Goal: Task Accomplishment & Management: Manage account settings

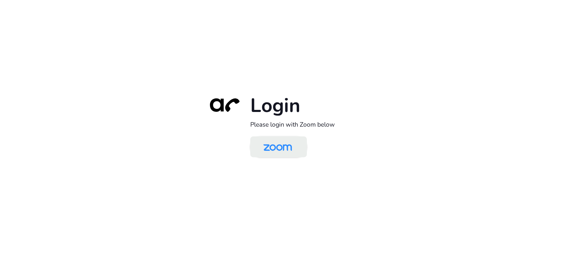
click at [282, 143] on img at bounding box center [277, 146] width 41 height 19
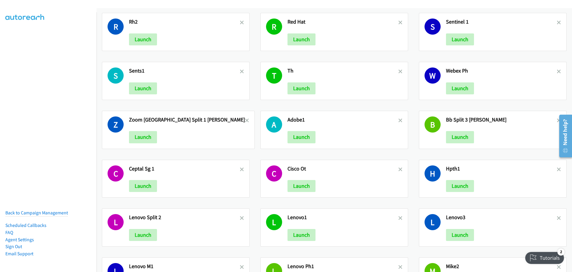
scroll to position [834, 0]
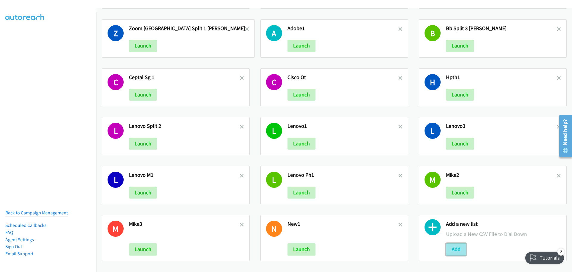
click at [449, 244] on button "Add" at bounding box center [456, 249] width 20 height 12
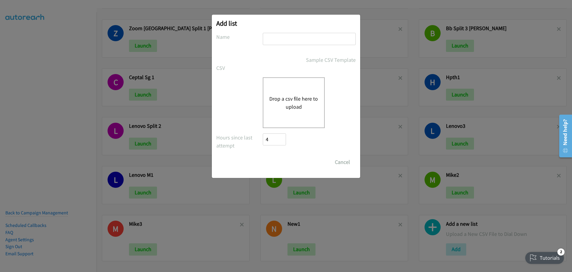
click at [300, 112] on div "Drop a csv file here to upload" at bounding box center [294, 102] width 62 height 51
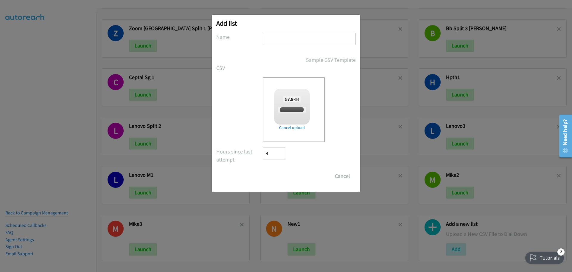
checkbox input "true"
click at [298, 40] on input "text" at bounding box center [309, 39] width 93 height 12
type input "d"
type input "DELL1"
click at [272, 175] on input "Save List" at bounding box center [278, 176] width 31 height 12
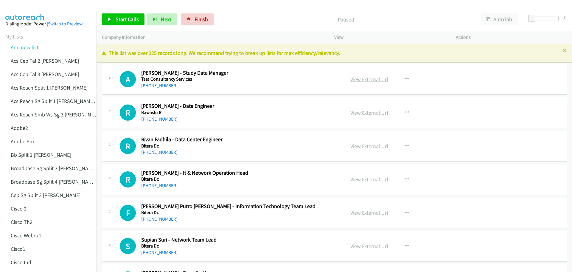
click at [365, 79] on link "View External Url" at bounding box center [370, 79] width 38 height 7
click at [360, 112] on link "View External Url" at bounding box center [370, 112] width 38 height 7
click at [369, 79] on link "View External Url" at bounding box center [370, 79] width 38 height 7
click at [371, 112] on link "View External Url" at bounding box center [370, 112] width 38 height 7
click at [371, 146] on link "View External Url" at bounding box center [370, 145] width 38 height 7
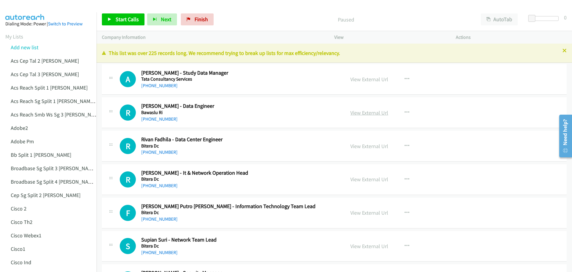
click at [375, 113] on link "View External Url" at bounding box center [370, 112] width 38 height 7
click at [362, 148] on link "View External Url" at bounding box center [370, 145] width 38 height 7
click at [367, 114] on link "View External Url" at bounding box center [370, 112] width 38 height 7
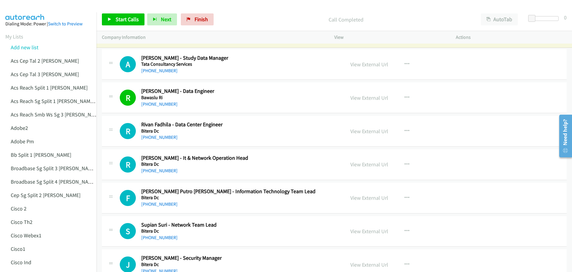
scroll to position [30, 0]
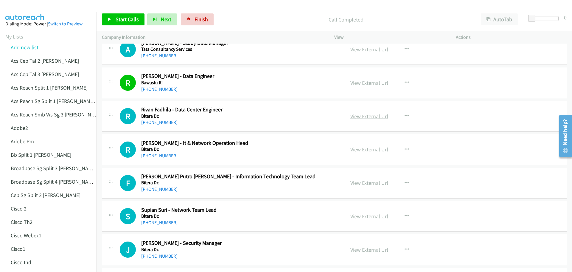
click at [374, 118] on link "View External Url" at bounding box center [370, 116] width 38 height 7
click at [367, 151] on link "View External Url" at bounding box center [370, 149] width 38 height 7
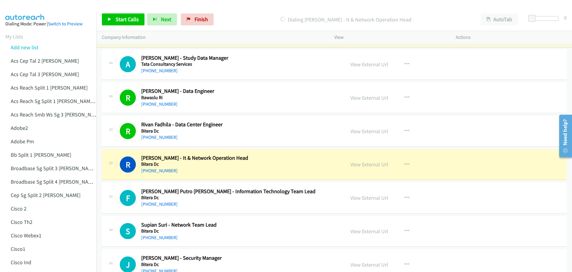
scroll to position [0, 0]
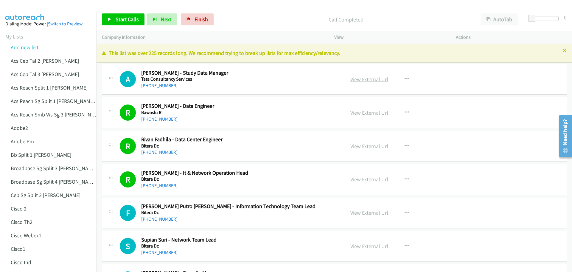
click at [376, 80] on link "View External Url" at bounding box center [370, 79] width 38 height 7
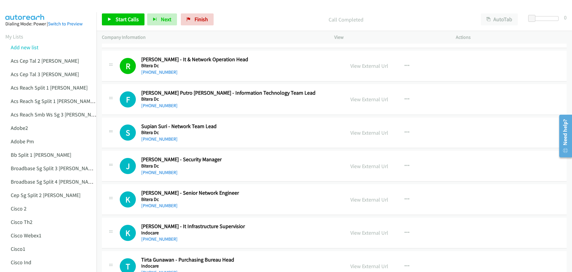
scroll to position [119, 0]
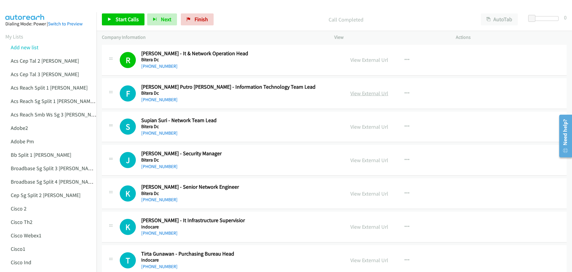
click at [368, 93] on link "View External Url" at bounding box center [370, 93] width 38 height 7
click at [373, 127] on link "View External Url" at bounding box center [370, 126] width 38 height 7
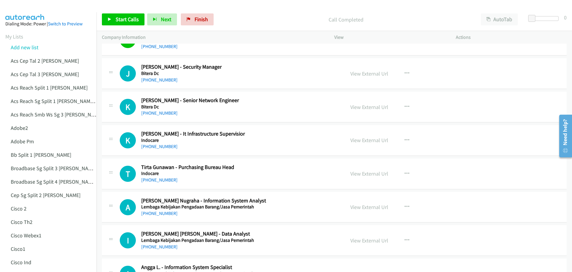
scroll to position [209, 0]
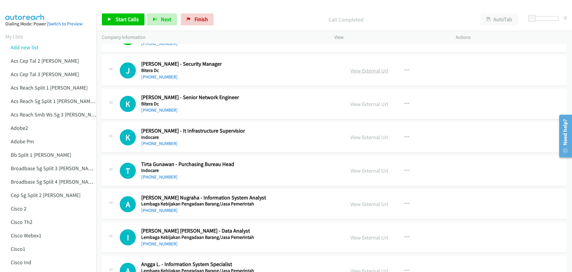
click at [366, 72] on link "View External Url" at bounding box center [370, 70] width 38 height 7
click at [368, 102] on link "View External Url" at bounding box center [370, 103] width 38 height 7
click at [372, 137] on link "View External Url" at bounding box center [370, 137] width 38 height 7
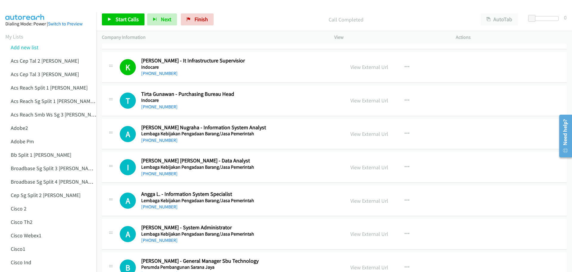
scroll to position [298, 0]
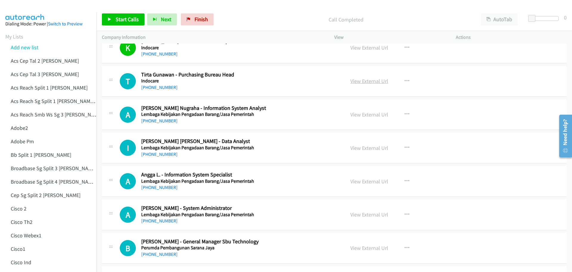
click at [374, 81] on link "View External Url" at bounding box center [370, 80] width 38 height 7
click at [376, 115] on link "View External Url" at bounding box center [370, 114] width 38 height 7
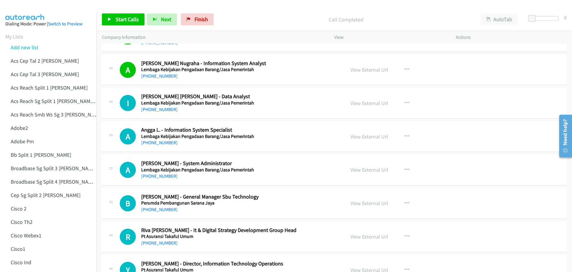
scroll to position [358, 0]
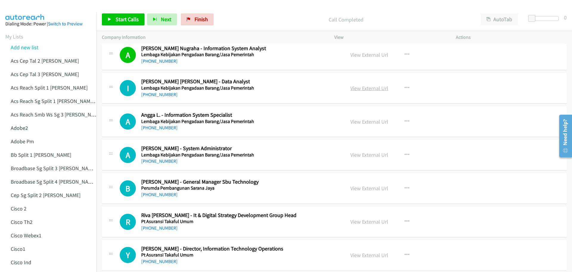
click at [365, 89] on link "View External Url" at bounding box center [370, 88] width 38 height 7
click at [374, 124] on link "View External Url" at bounding box center [370, 121] width 38 height 7
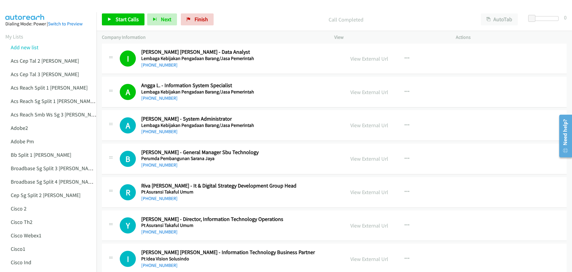
scroll to position [387, 0]
click at [369, 126] on link "View External Url" at bounding box center [370, 124] width 38 height 7
click at [370, 157] on link "View External Url" at bounding box center [370, 158] width 38 height 7
click at [123, 17] on span "Start Calls" at bounding box center [127, 19] width 23 height 7
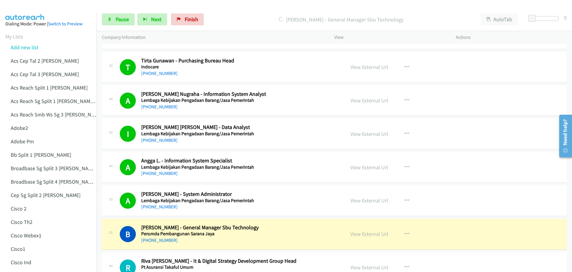
scroll to position [481, 0]
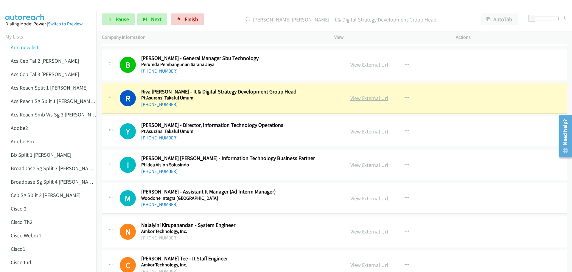
click at [367, 99] on link "View External Url" at bounding box center [370, 97] width 38 height 7
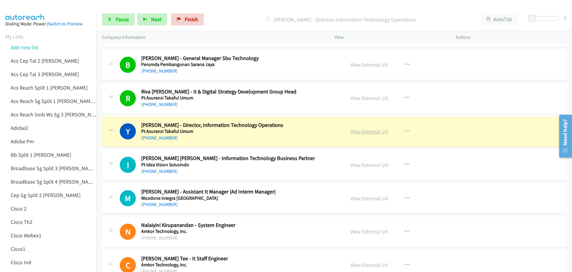
click at [368, 130] on link "View External Url" at bounding box center [370, 131] width 38 height 7
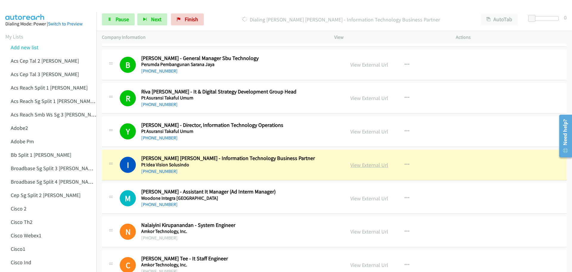
click at [368, 167] on link "View External Url" at bounding box center [370, 164] width 38 height 7
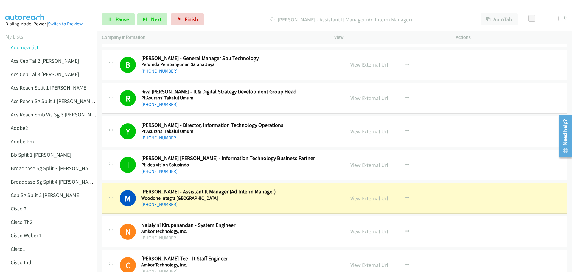
click at [380, 196] on link "View External Url" at bounding box center [370, 198] width 38 height 7
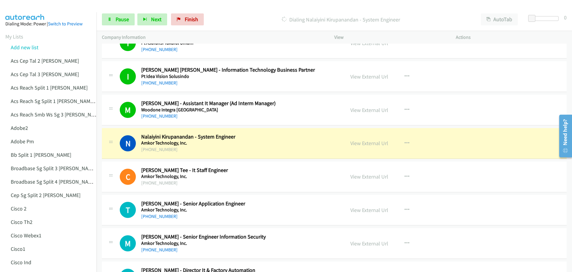
scroll to position [570, 0]
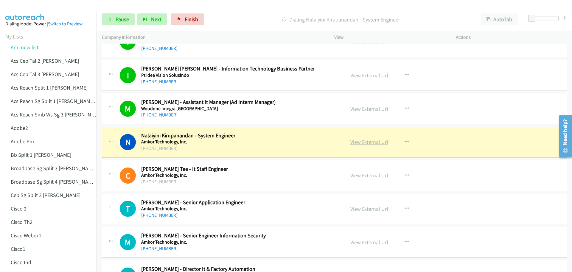
click at [359, 141] on link "View External Url" at bounding box center [370, 141] width 38 height 7
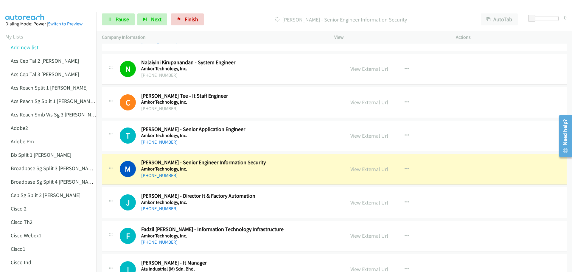
scroll to position [660, 0]
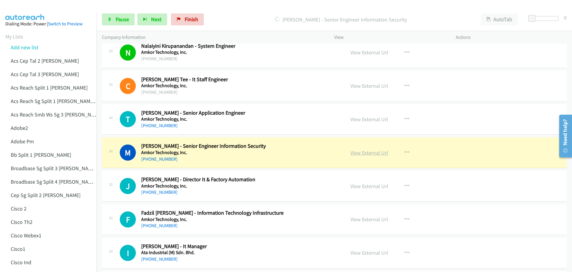
click at [369, 152] on link "View External Url" at bounding box center [370, 152] width 38 height 7
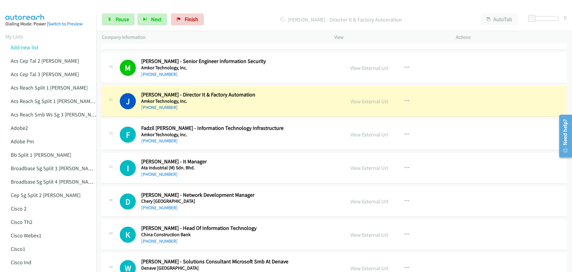
scroll to position [749, 0]
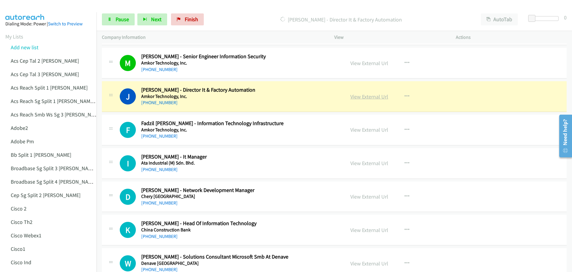
click at [366, 96] on link "View External Url" at bounding box center [370, 96] width 38 height 7
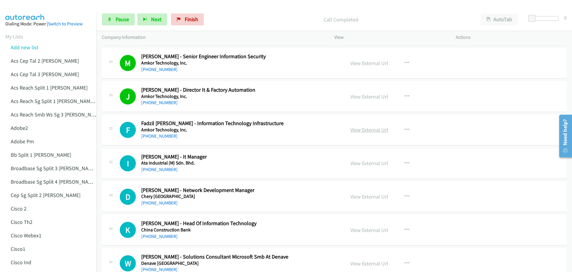
click at [363, 131] on link "View External Url" at bounding box center [370, 129] width 38 height 7
click at [128, 24] on link "Pause" at bounding box center [118, 19] width 33 height 12
click at [119, 22] on span "Start Calls" at bounding box center [127, 19] width 23 height 7
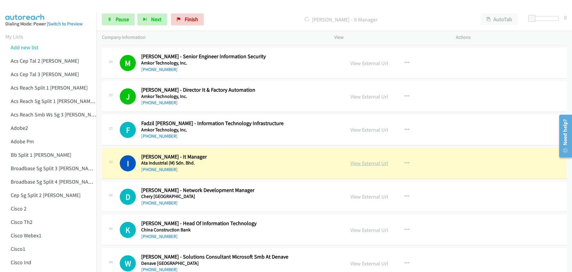
click at [362, 162] on link "View External Url" at bounding box center [370, 162] width 38 height 7
click at [120, 22] on span "Pause" at bounding box center [122, 19] width 13 height 7
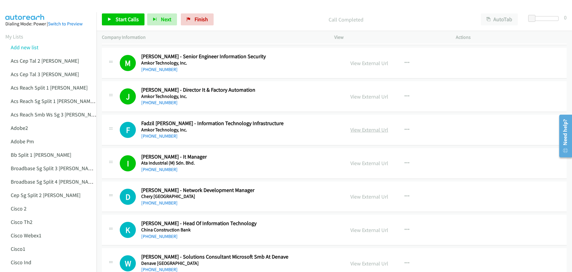
click at [372, 128] on link "View External Url" at bounding box center [370, 129] width 38 height 7
click at [120, 19] on span "Start Calls" at bounding box center [127, 19] width 23 height 7
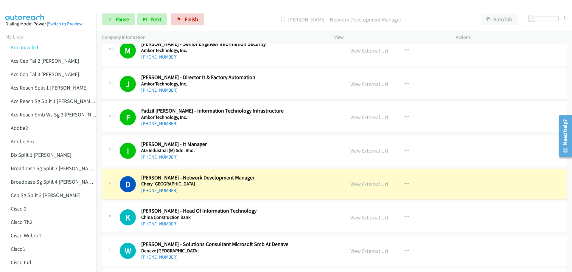
scroll to position [779, 0]
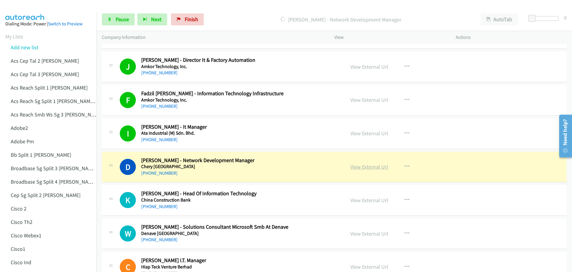
click at [362, 168] on link "View External Url" at bounding box center [370, 166] width 38 height 7
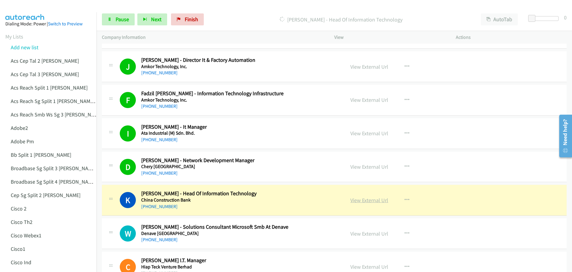
click at [364, 198] on link "View External Url" at bounding box center [370, 199] width 38 height 7
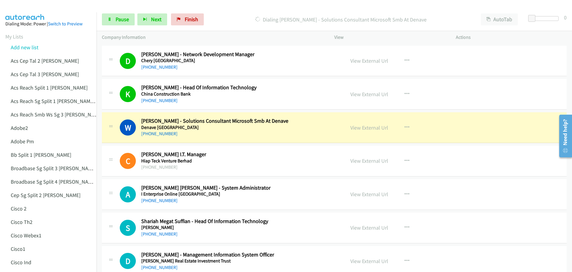
scroll to position [898, 0]
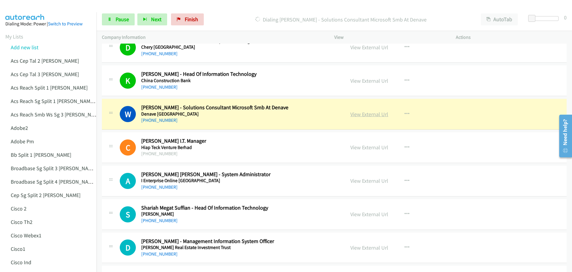
click at [372, 113] on link "View External Url" at bounding box center [370, 114] width 38 height 7
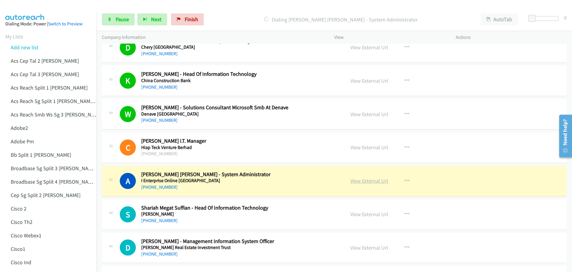
click at [370, 182] on link "View External Url" at bounding box center [370, 180] width 38 height 7
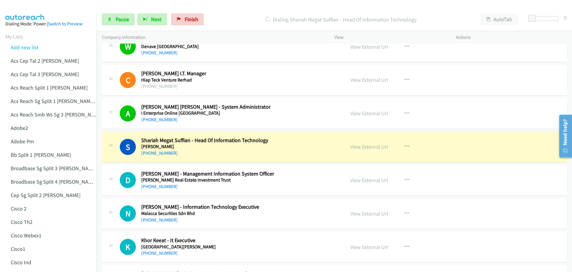
scroll to position [988, 0]
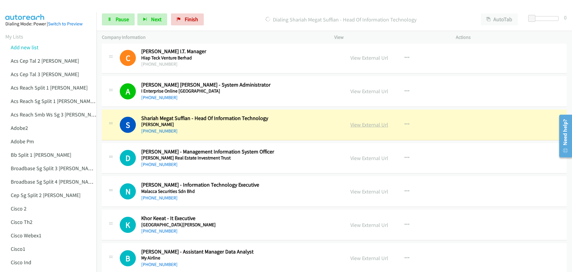
click at [370, 126] on link "View External Url" at bounding box center [370, 124] width 38 height 7
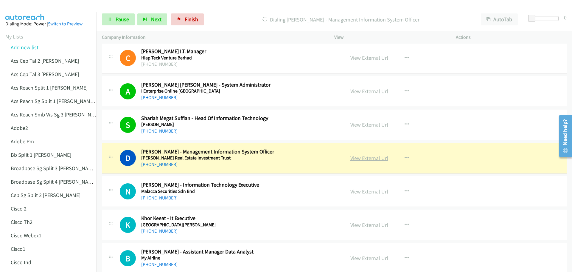
click at [366, 156] on link "View External Url" at bounding box center [370, 157] width 38 height 7
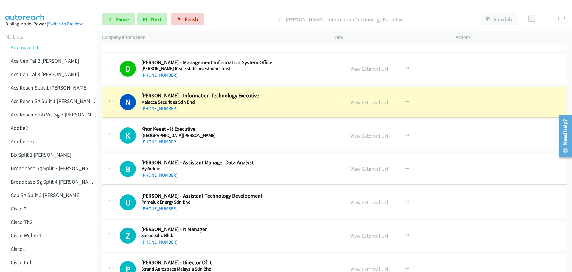
scroll to position [1077, 0]
click at [370, 102] on link "View External Url" at bounding box center [370, 101] width 38 height 7
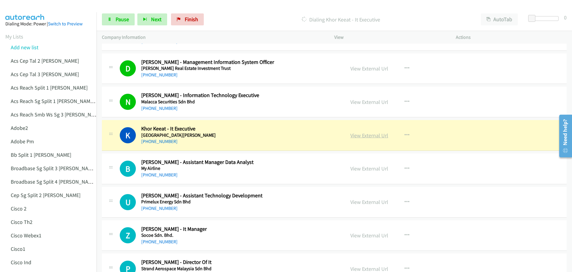
click at [371, 135] on link "View External Url" at bounding box center [370, 135] width 38 height 7
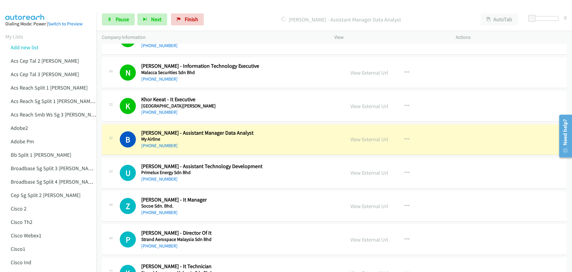
scroll to position [1107, 0]
click at [373, 138] on link "View External Url" at bounding box center [370, 138] width 38 height 7
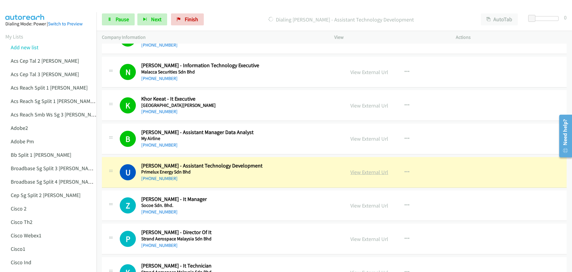
click at [371, 175] on link "View External Url" at bounding box center [370, 171] width 38 height 7
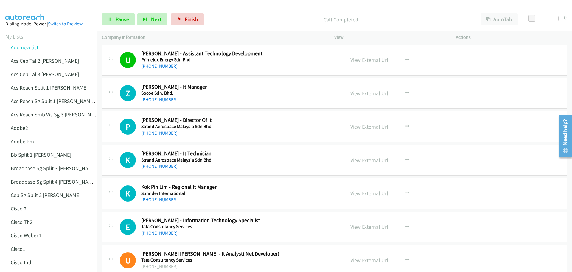
scroll to position [1226, 0]
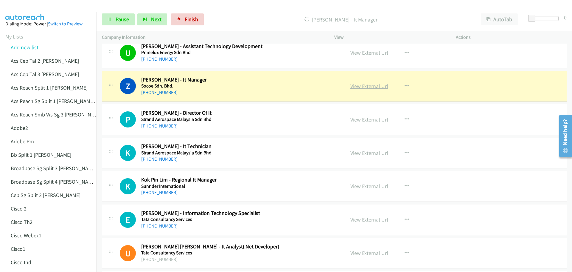
click at [368, 86] on link "View External Url" at bounding box center [370, 86] width 38 height 7
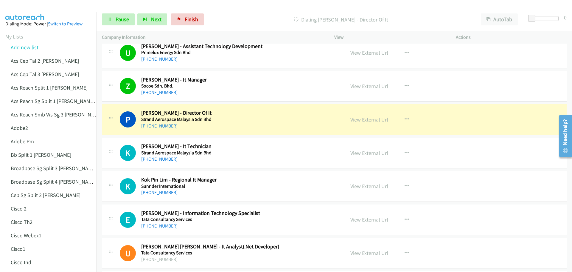
click at [377, 121] on link "View External Url" at bounding box center [370, 119] width 38 height 7
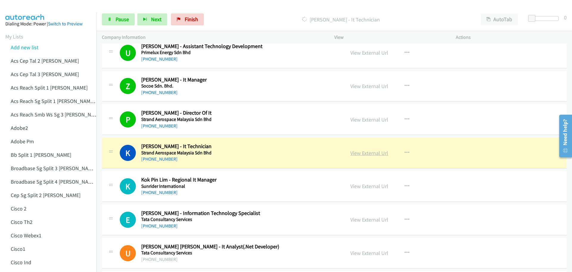
click at [371, 154] on link "View External Url" at bounding box center [370, 152] width 38 height 7
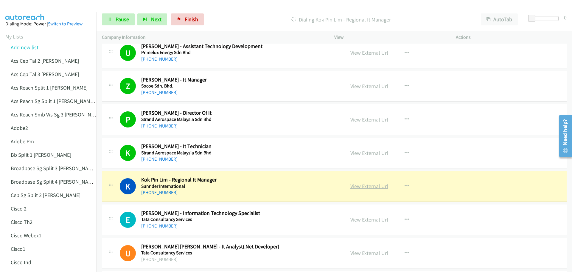
click at [367, 185] on link "View External Url" at bounding box center [370, 185] width 38 height 7
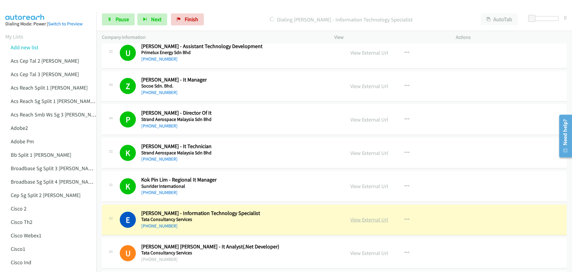
click at [372, 218] on link "View External Url" at bounding box center [370, 219] width 38 height 7
click at [122, 18] on span "Pause" at bounding box center [122, 19] width 13 height 7
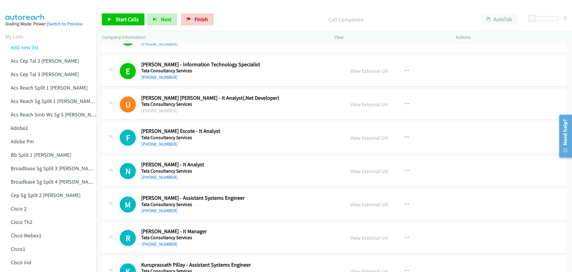
scroll to position [1375, 0]
click at [366, 139] on link "View External Url" at bounding box center [370, 137] width 38 height 7
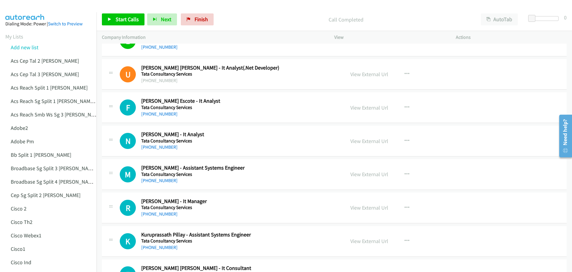
scroll to position [1405, 0]
click at [372, 139] on link "View External Url" at bounding box center [370, 140] width 38 height 7
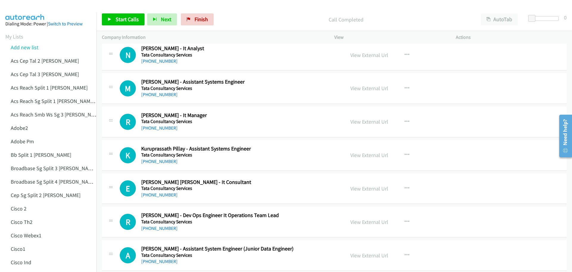
scroll to position [1494, 0]
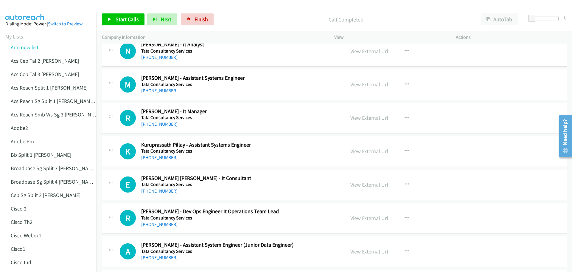
click at [371, 120] on link "View External Url" at bounding box center [370, 117] width 38 height 7
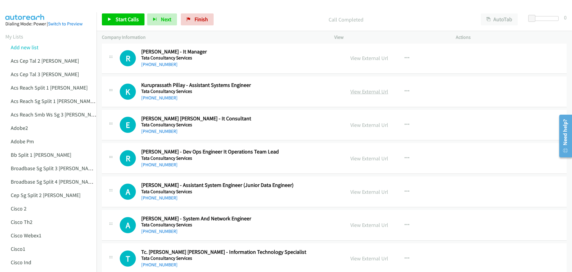
scroll to position [1584, 0]
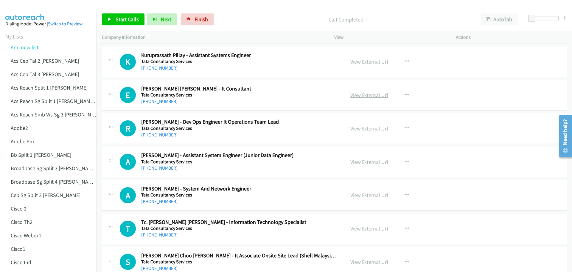
click at [375, 97] on link "View External Url" at bounding box center [370, 94] width 38 height 7
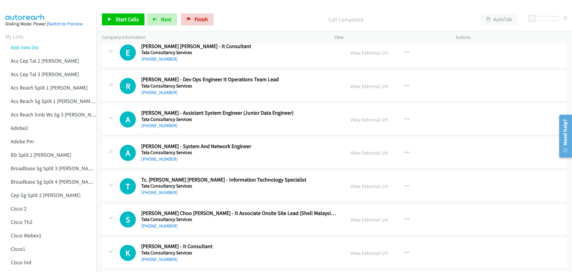
scroll to position [1643, 0]
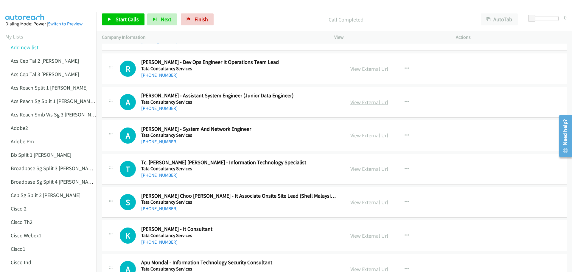
click at [358, 103] on link "View External Url" at bounding box center [370, 102] width 38 height 7
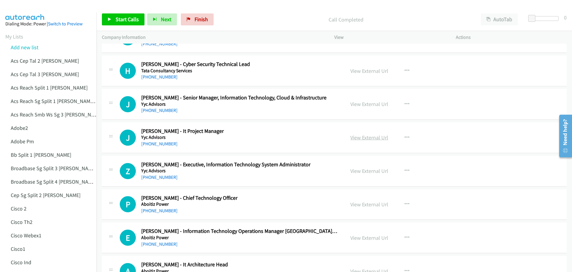
scroll to position [2538, 0]
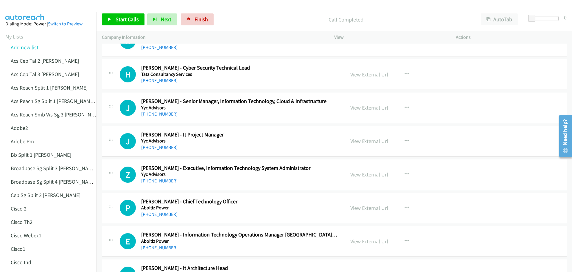
click at [368, 108] on link "View External Url" at bounding box center [370, 107] width 38 height 7
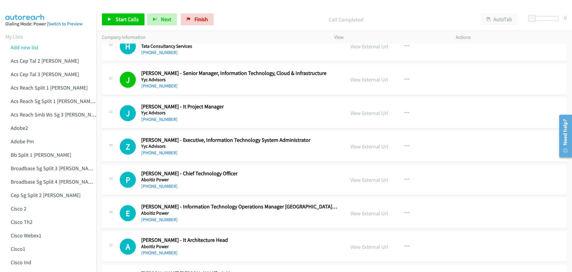
scroll to position [2567, 0]
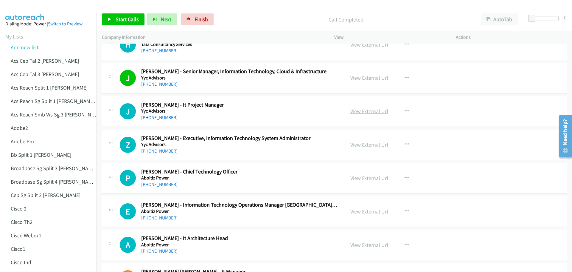
click at [374, 111] on link "View External Url" at bounding box center [370, 111] width 38 height 7
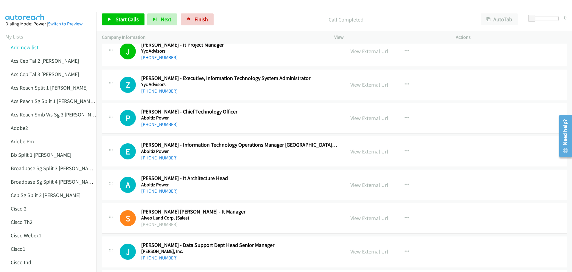
scroll to position [2627, 0]
click at [370, 86] on link "View External Url" at bounding box center [370, 84] width 38 height 7
click at [364, 117] on link "View External Url" at bounding box center [370, 118] width 38 height 7
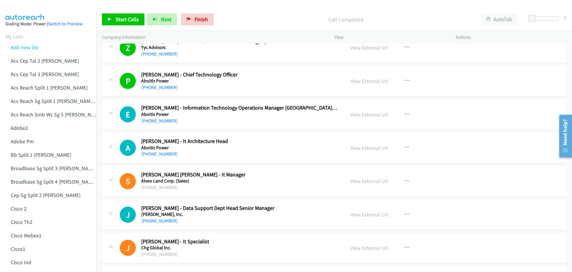
scroll to position [2687, 0]
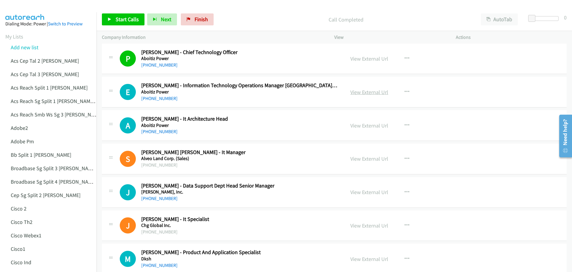
click at [374, 92] on link "View External Url" at bounding box center [370, 92] width 38 height 7
click at [363, 122] on link "View External Url" at bounding box center [370, 125] width 38 height 7
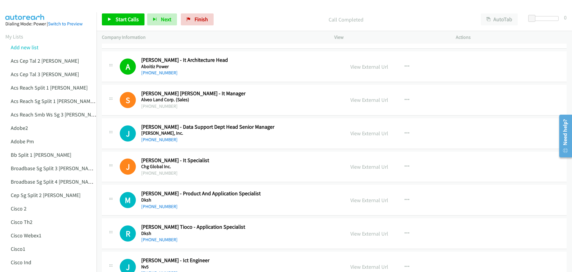
scroll to position [2746, 0]
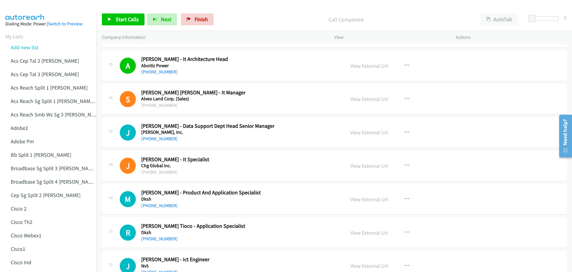
click at [370, 127] on div "View External Url View External Url Schedule/Manage Callback Start Calls Here R…" at bounding box center [408, 132] width 127 height 20
click at [373, 132] on link "View External Url" at bounding box center [370, 132] width 38 height 7
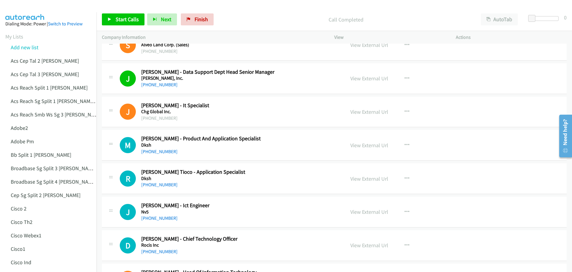
scroll to position [2806, 0]
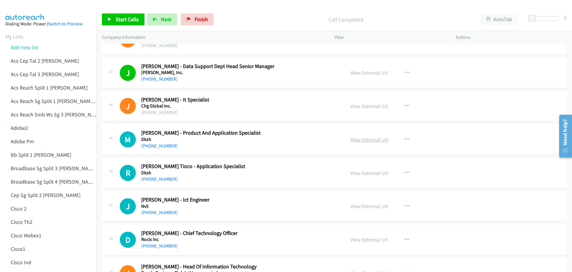
click at [363, 139] on link "View External Url" at bounding box center [370, 139] width 38 height 7
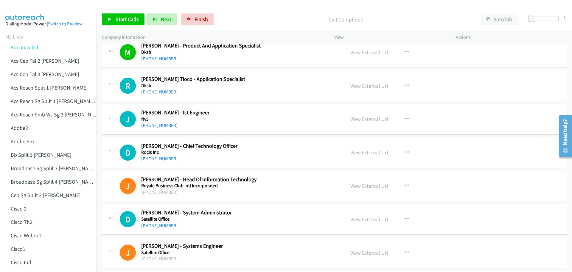
scroll to position [2895, 0]
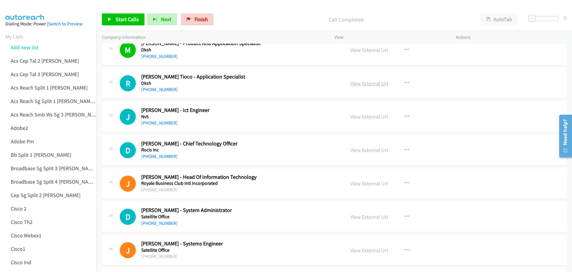
click at [371, 86] on link "View External Url" at bounding box center [370, 83] width 38 height 7
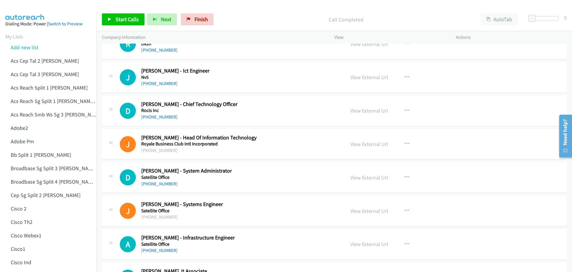
scroll to position [2955, 0]
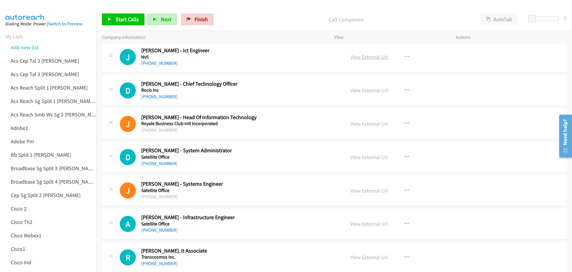
click at [373, 59] on link "View External Url" at bounding box center [370, 56] width 38 height 7
click at [365, 94] on div "View External Url View External Url Schedule/Manage Callback Start Calls Here R…" at bounding box center [408, 90] width 127 height 20
click at [373, 91] on link "View External Url" at bounding box center [370, 90] width 38 height 7
click at [359, 159] on link "View External Url" at bounding box center [370, 156] width 38 height 7
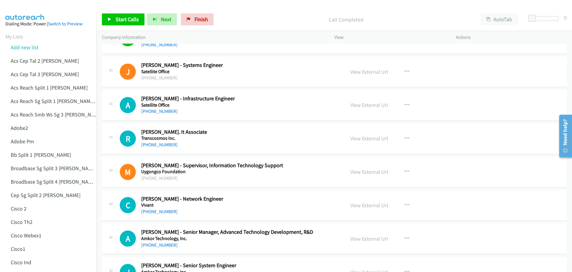
scroll to position [3074, 0]
click at [366, 104] on link "View External Url" at bounding box center [370, 104] width 38 height 7
click at [379, 139] on link "View External Url" at bounding box center [370, 137] width 38 height 7
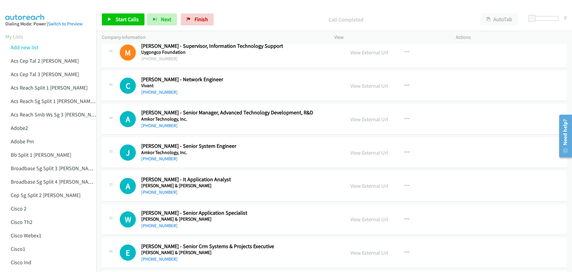
scroll to position [3193, 0]
click at [369, 85] on link "View External Url" at bounding box center [370, 85] width 38 height 7
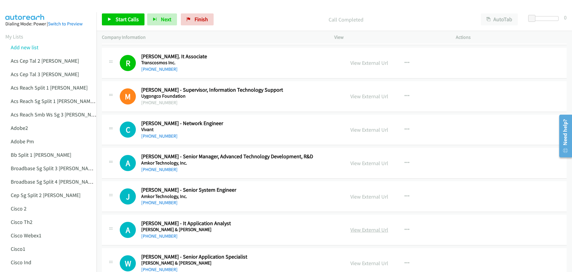
scroll to position [3134, 0]
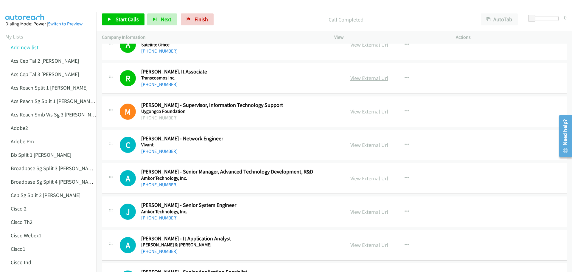
click at [365, 80] on link "View External Url" at bounding box center [370, 78] width 38 height 7
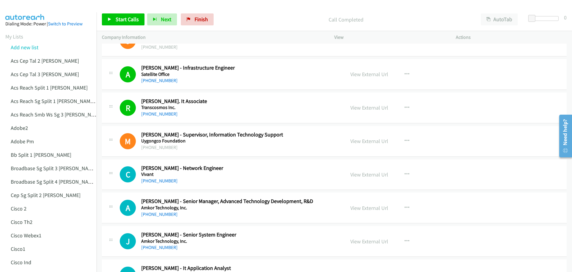
scroll to position [3104, 0]
click at [359, 110] on link "View External Url" at bounding box center [370, 107] width 38 height 7
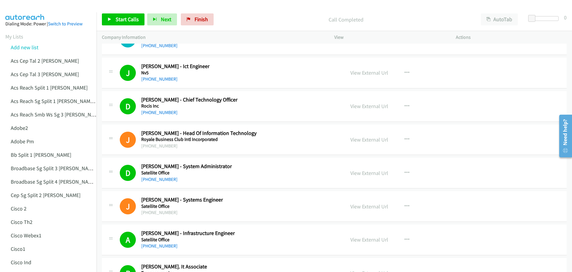
scroll to position [2925, 0]
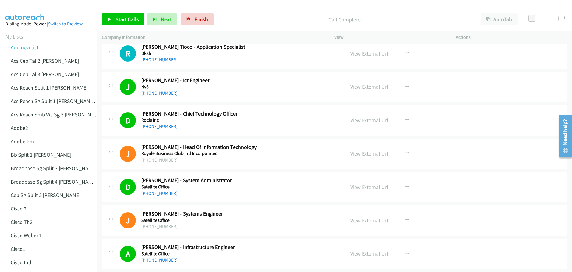
click at [369, 86] on link "View External Url" at bounding box center [370, 86] width 38 height 7
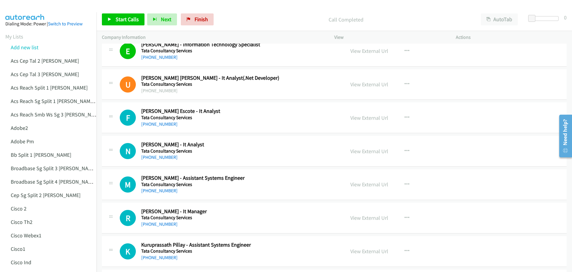
scroll to position [1409, 0]
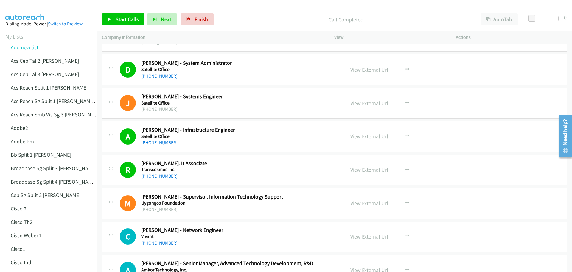
drag, startPoint x: 572, startPoint y: 83, endPoint x: 4, endPoint y: 1, distance: 573.7
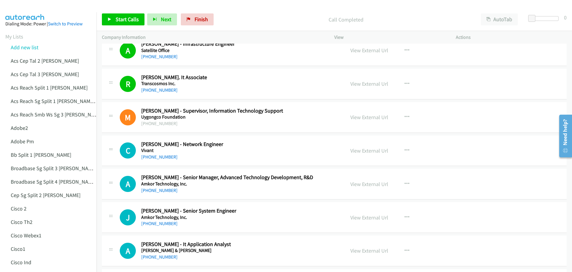
scroll to position [3132, 0]
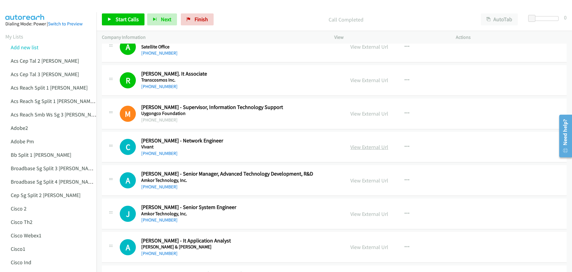
click at [367, 146] on link "View External Url" at bounding box center [370, 146] width 38 height 7
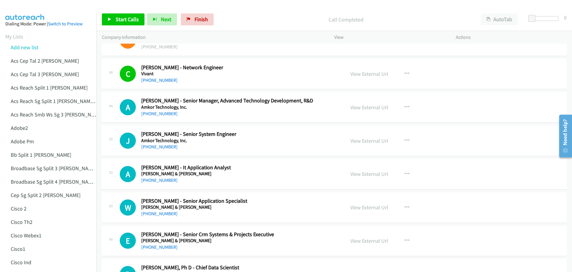
scroll to position [3221, 0]
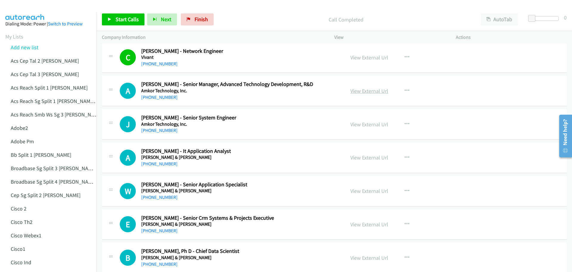
click at [379, 92] on link "View External Url" at bounding box center [370, 90] width 38 height 7
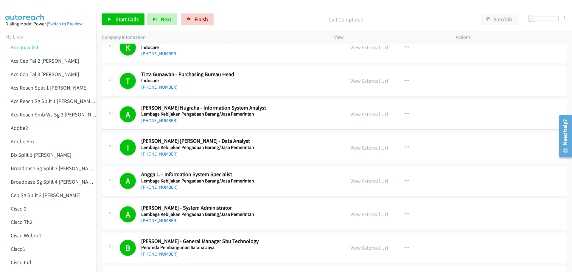
scroll to position [298, 0]
click at [371, 80] on link "View External Url" at bounding box center [370, 80] width 38 height 7
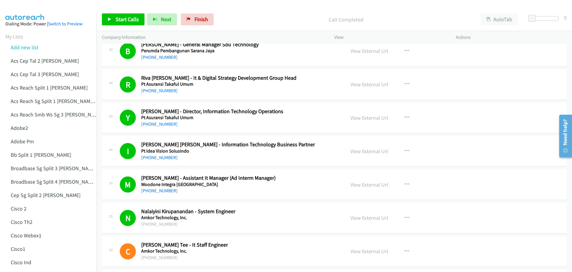
scroll to position [507, 0]
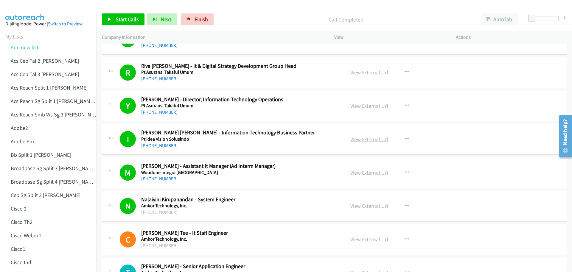
click at [361, 139] on link "View External Url" at bounding box center [370, 139] width 38 height 7
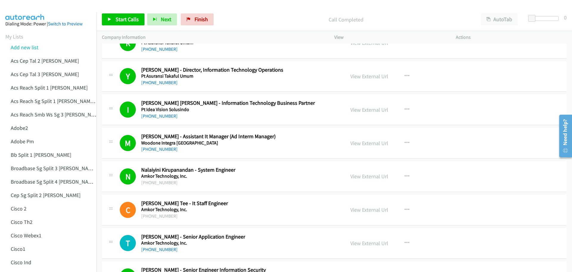
scroll to position [536, 0]
click at [361, 143] on link "View External Url" at bounding box center [370, 142] width 38 height 7
click at [370, 176] on link "View External Url" at bounding box center [370, 175] width 38 height 7
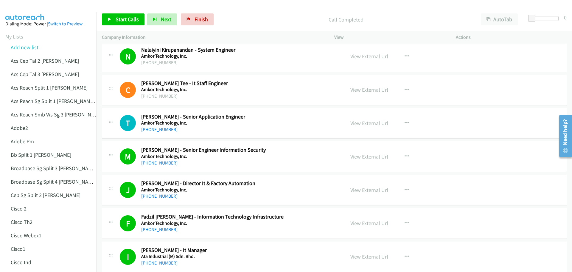
scroll to position [656, 0]
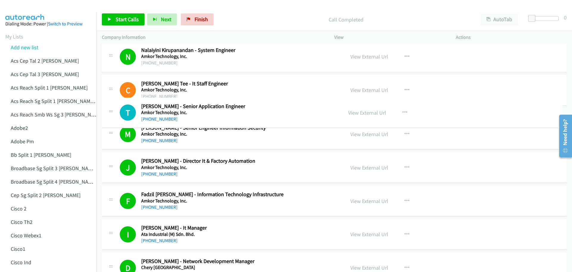
drag, startPoint x: 375, startPoint y: 125, endPoint x: 466, endPoint y: 114, distance: 91.8
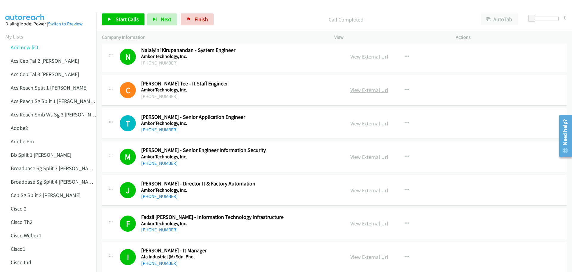
click at [373, 90] on link "View External Url" at bounding box center [370, 89] width 38 height 7
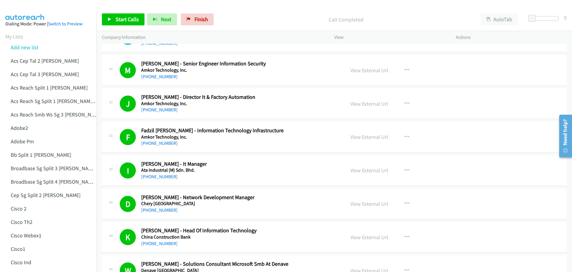
scroll to position [745, 0]
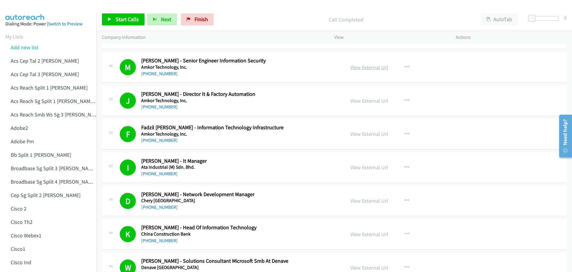
click at [370, 66] on link "View External Url" at bounding box center [370, 67] width 38 height 7
click at [370, 100] on link "View External Url" at bounding box center [370, 100] width 38 height 7
click at [367, 135] on link "View External Url" at bounding box center [370, 133] width 38 height 7
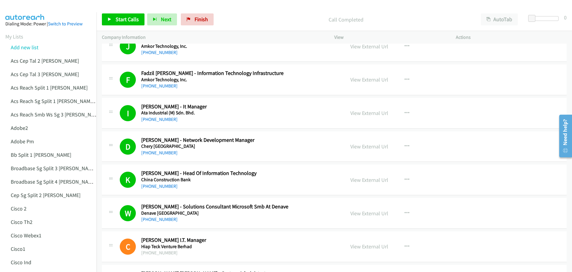
scroll to position [805, 0]
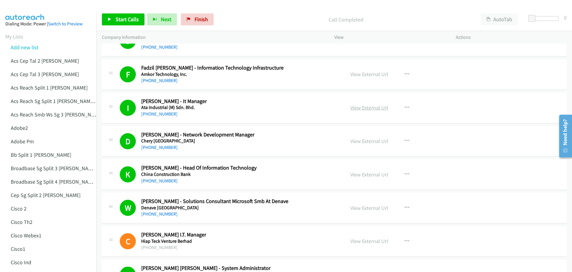
click at [370, 107] on link "View External Url" at bounding box center [370, 107] width 38 height 7
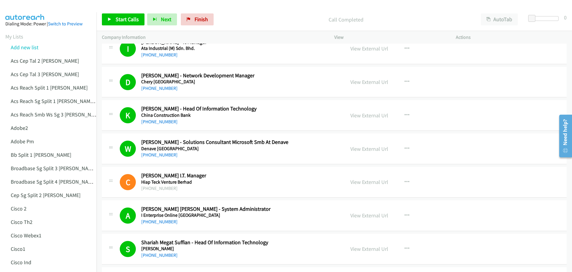
scroll to position [864, 0]
click at [368, 83] on link "View External Url" at bounding box center [370, 81] width 38 height 7
click at [360, 113] on link "View External Url" at bounding box center [370, 114] width 38 height 7
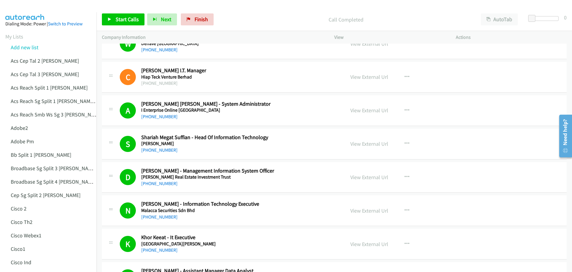
scroll to position [984, 0]
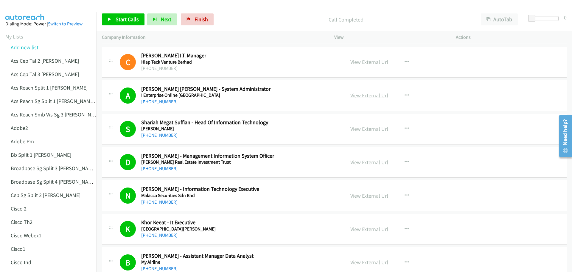
click at [371, 95] on link "View External Url" at bounding box center [370, 95] width 38 height 7
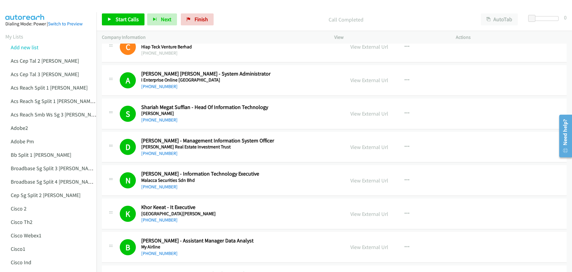
scroll to position [1013, 0]
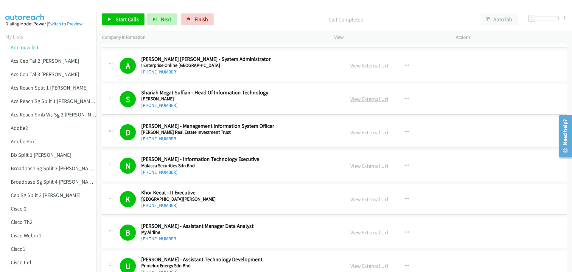
click at [369, 99] on link "View External Url" at bounding box center [370, 98] width 38 height 7
click at [374, 132] on link "View External Url" at bounding box center [370, 132] width 38 height 7
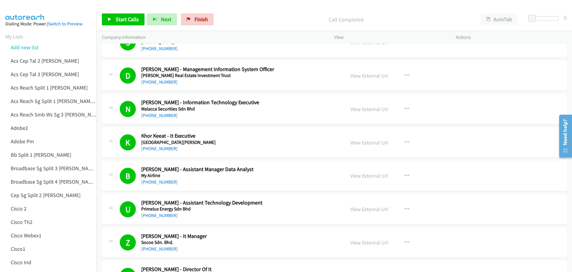
scroll to position [1073, 0]
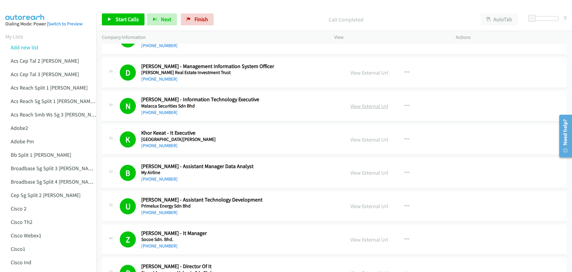
click at [370, 108] on link "View External Url" at bounding box center [370, 106] width 38 height 7
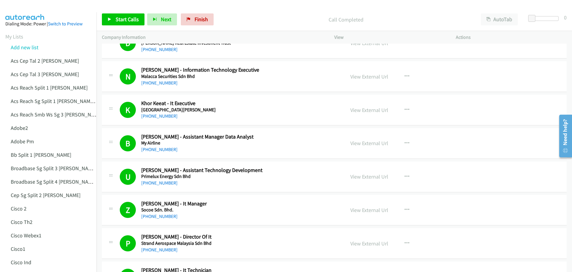
scroll to position [1103, 0]
click at [359, 110] on link "View External Url" at bounding box center [370, 109] width 38 height 7
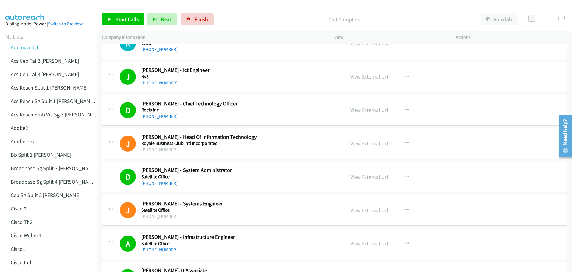
scroll to position [2921, 0]
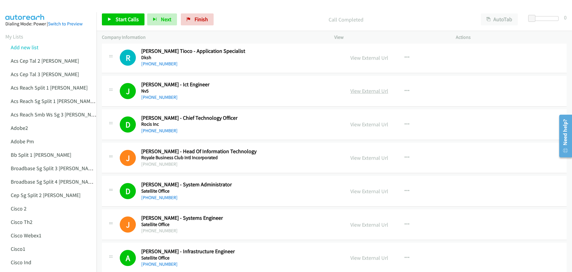
click at [376, 91] on link "View External Url" at bounding box center [370, 90] width 38 height 7
click at [365, 125] on link "View External Url" at bounding box center [370, 124] width 38 height 7
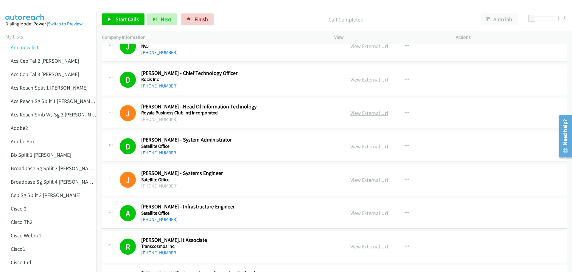
scroll to position [2980, 0]
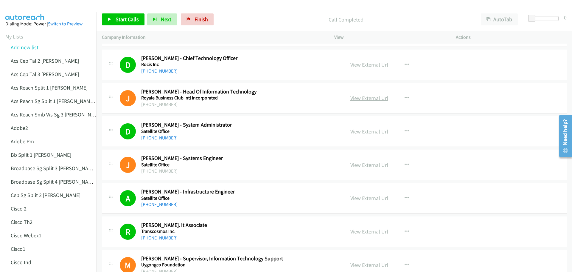
click at [365, 100] on link "View External Url" at bounding box center [370, 97] width 38 height 7
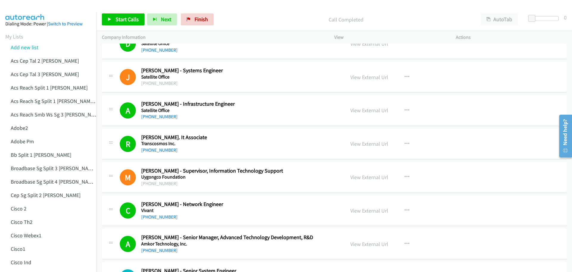
scroll to position [3070, 0]
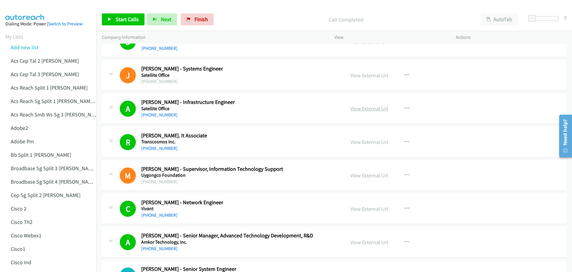
click at [372, 111] on link "View External Url" at bounding box center [370, 108] width 38 height 7
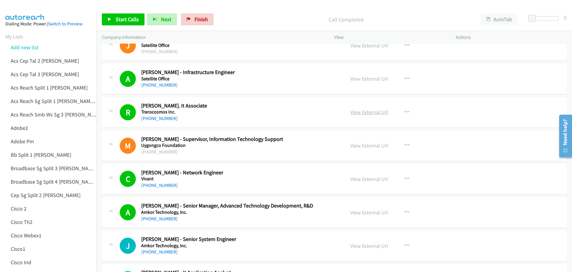
click at [367, 114] on link "View External Url" at bounding box center [370, 111] width 38 height 7
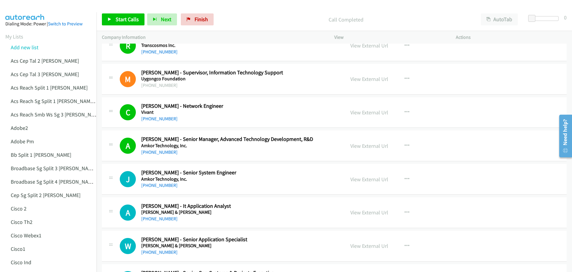
scroll to position [3189, 0]
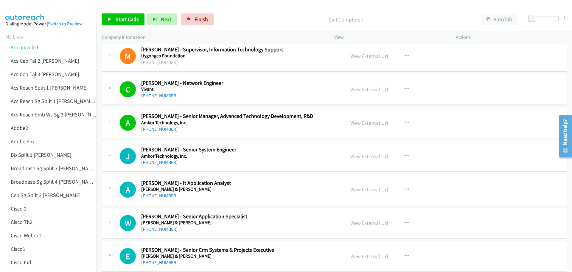
click at [363, 89] on link "View External Url" at bounding box center [370, 89] width 38 height 7
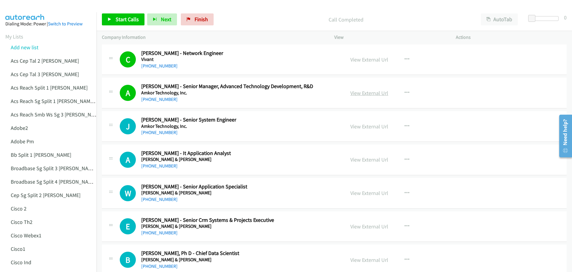
click at [376, 92] on link "View External Url" at bounding box center [370, 92] width 38 height 7
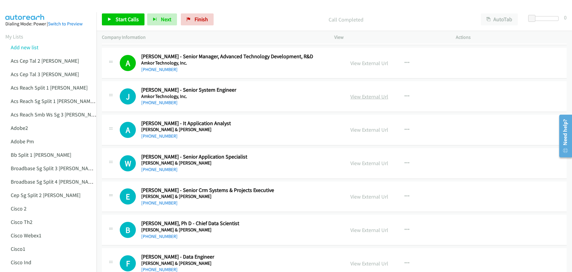
click at [365, 94] on link "View External Url" at bounding box center [370, 96] width 38 height 7
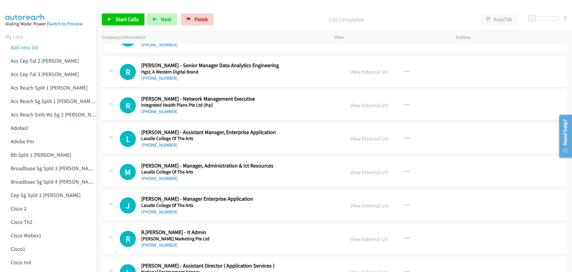
scroll to position [4709, 0]
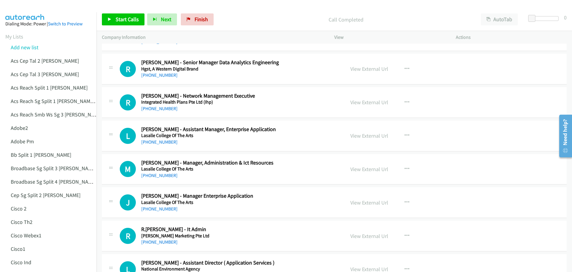
drag, startPoint x: 570, startPoint y: 159, endPoint x: 569, endPoint y: 164, distance: 5.1
click at [569, 159] on html "Need help? Resource Center AutoReach Help Help Get the help you need from our k…" at bounding box center [563, 135] width 17 height 47
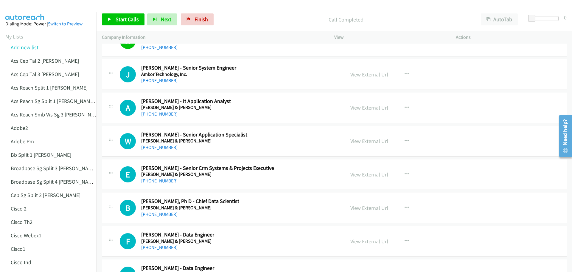
scroll to position [3277, 0]
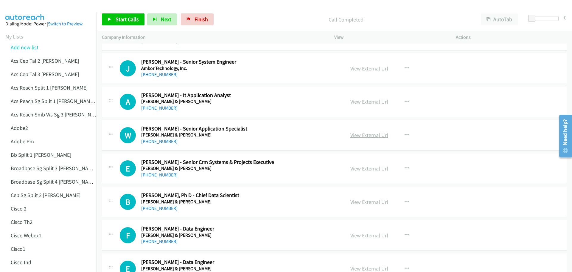
click at [371, 134] on link "View External Url" at bounding box center [370, 134] width 38 height 7
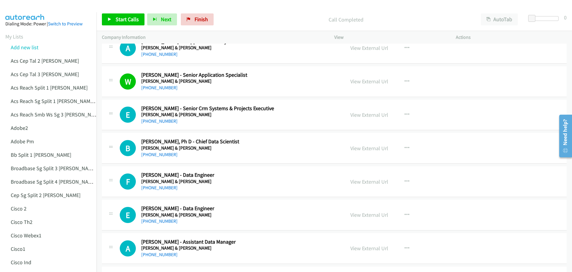
scroll to position [3336, 0]
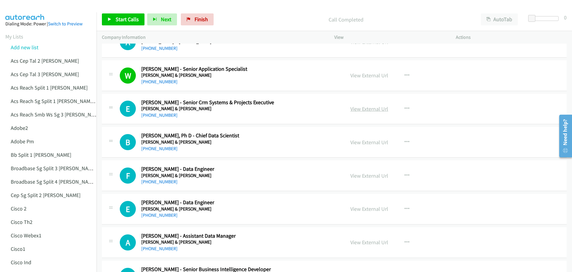
click at [375, 109] on link "View External Url" at bounding box center [370, 108] width 38 height 7
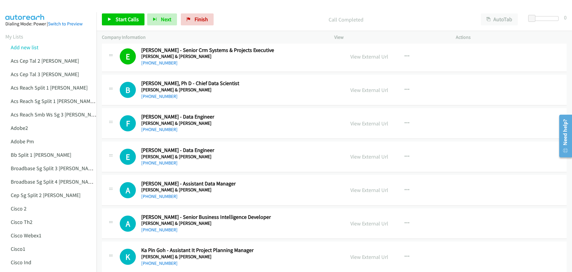
scroll to position [3396, 0]
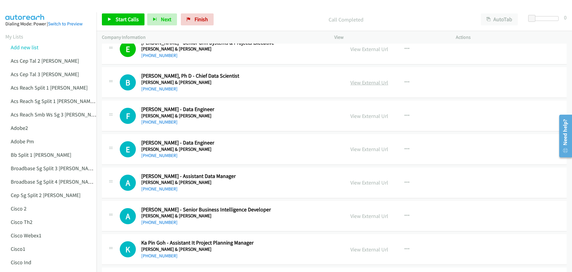
click at [375, 80] on link "View External Url" at bounding box center [370, 82] width 38 height 7
click at [379, 118] on link "View External Url" at bounding box center [370, 115] width 38 height 7
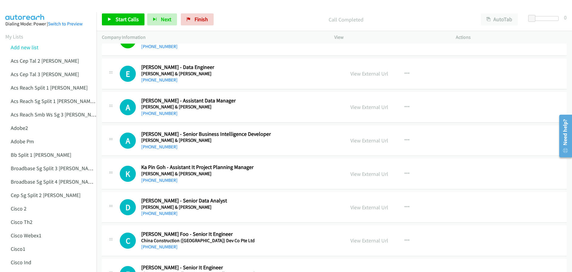
scroll to position [3485, 0]
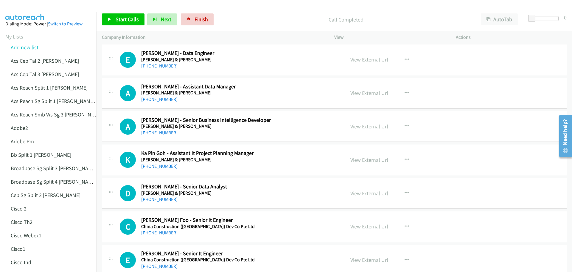
click at [369, 61] on link "View External Url" at bounding box center [370, 59] width 38 height 7
click at [376, 93] on link "View External Url" at bounding box center [370, 92] width 38 height 7
click at [373, 128] on link "View External Url" at bounding box center [370, 126] width 38 height 7
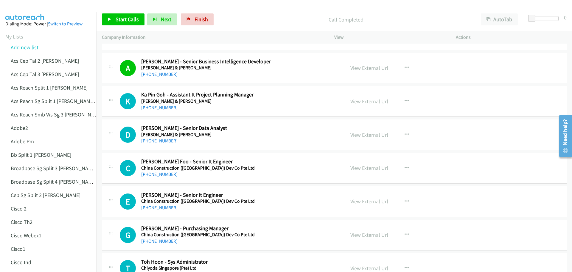
scroll to position [3545, 0]
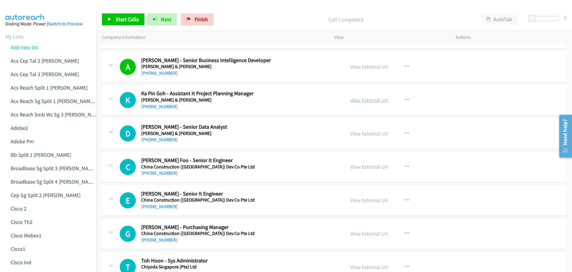
click at [361, 102] on link "View External Url" at bounding box center [370, 100] width 38 height 7
click at [33, 46] on link "Add new list" at bounding box center [25, 47] width 28 height 7
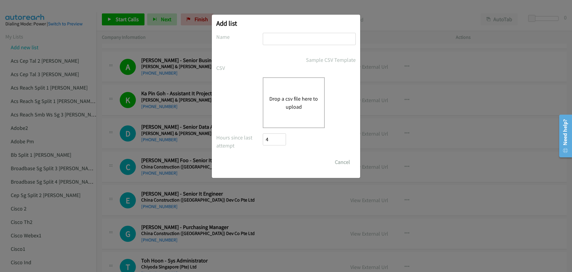
click at [308, 101] on button "Drop a csv file here to upload" at bounding box center [293, 102] width 49 height 16
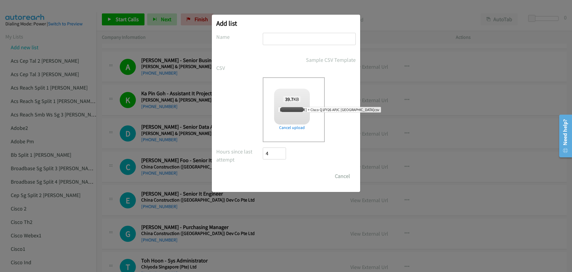
checkbox input "true"
click at [274, 41] on input "text" at bounding box center [309, 39] width 93 height 12
type input "CiscoIND2"
click at [274, 175] on input "Save List" at bounding box center [278, 176] width 31 height 12
